Goal: Information Seeking & Learning: Learn about a topic

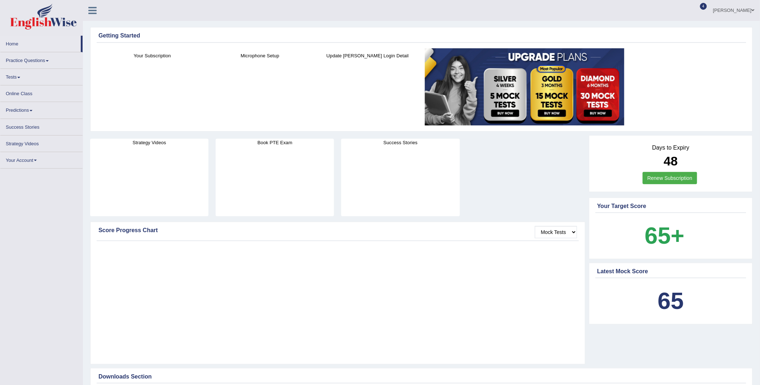
drag, startPoint x: 894, startPoint y: 0, endPoint x: 13, endPoint y: 58, distance: 882.9
click at [13, 58] on link "Practice Questions" at bounding box center [41, 59] width 82 height 14
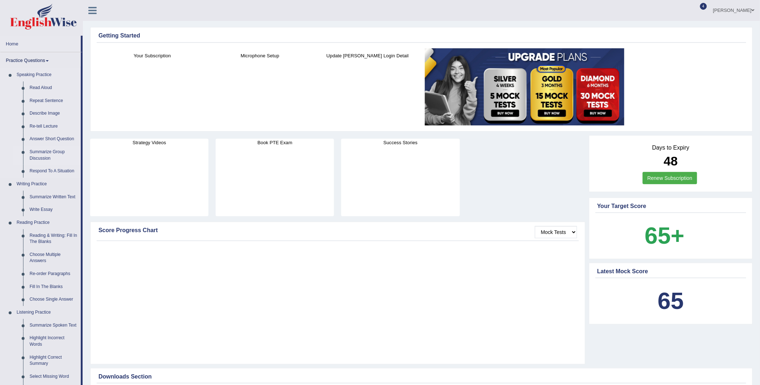
click at [38, 150] on link "Summarize Group Discussion" at bounding box center [53, 155] width 54 height 19
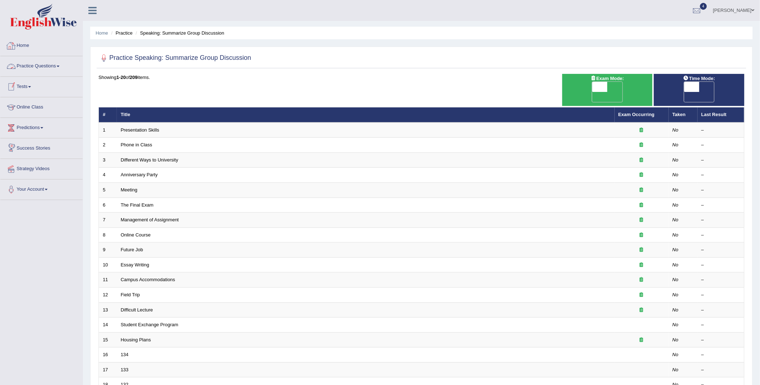
click at [20, 48] on link "Home" at bounding box center [41, 45] width 82 height 18
